Goal: Find contact information: Find contact information

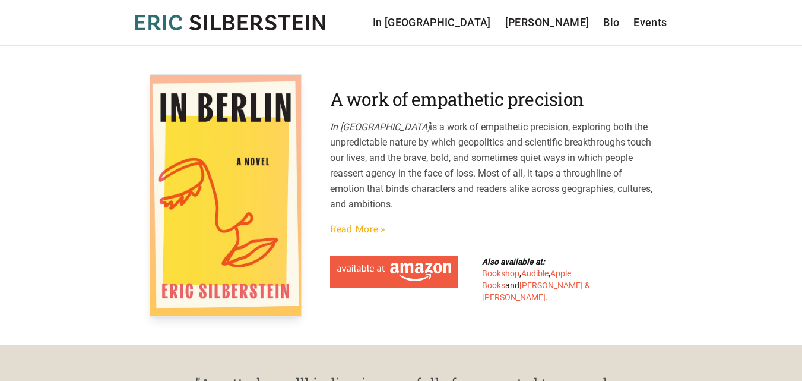
click at [366, 223] on link "Read More »" at bounding box center [357, 228] width 55 height 14
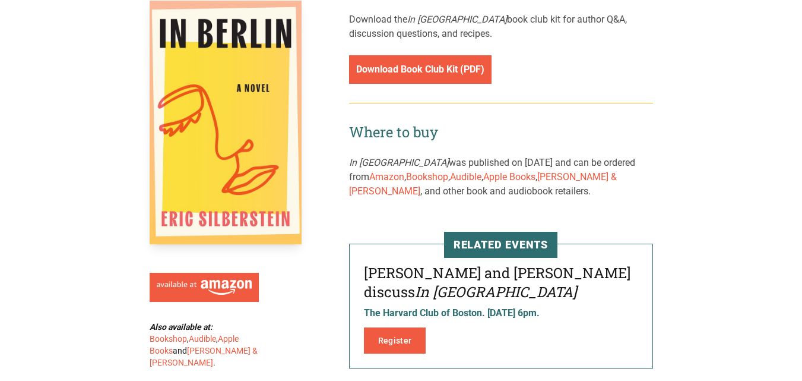
scroll to position [1817, 0]
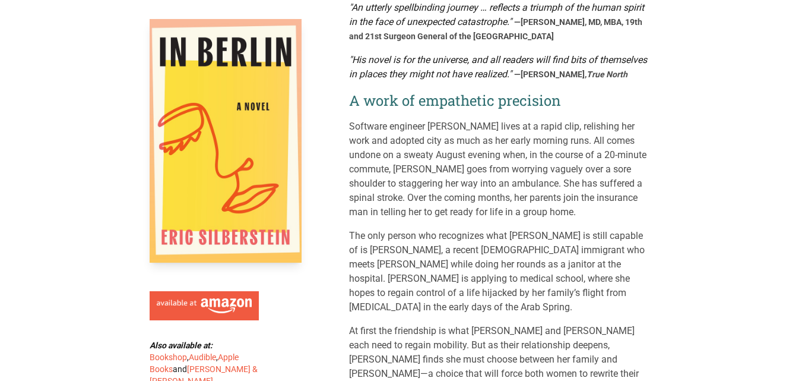
scroll to position [0, 0]
